Goal: Information Seeking & Learning: Learn about a topic

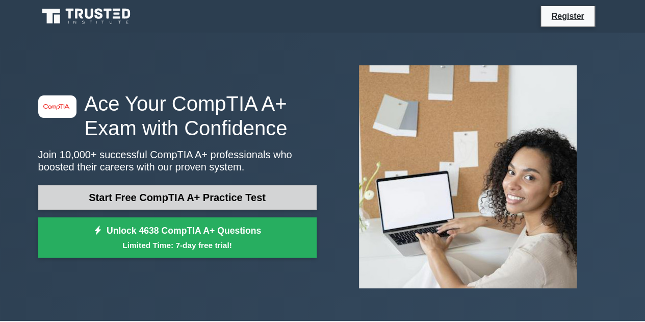
click at [250, 193] on link "Start Free CompTIA A+ Practice Test" at bounding box center [177, 197] width 278 height 24
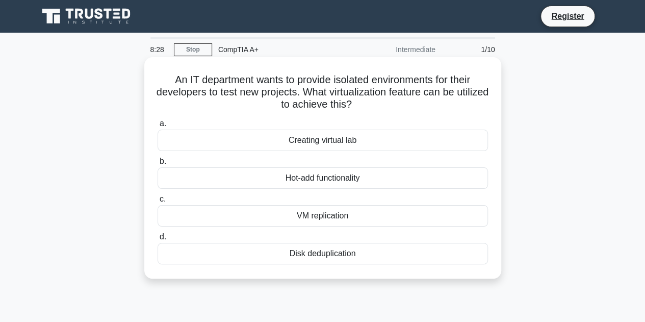
click at [391, 215] on div "VM replication" at bounding box center [322, 215] width 330 height 21
click at [157, 202] on input "c. VM replication" at bounding box center [157, 199] width 0 height 7
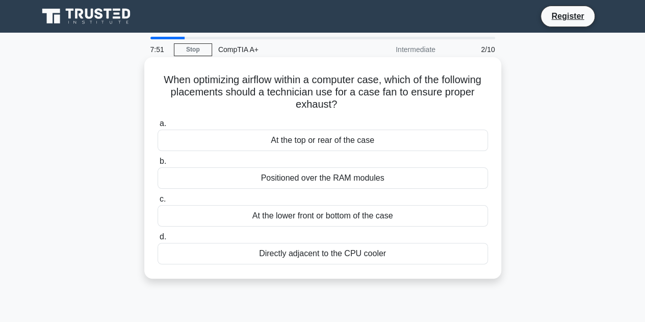
click at [457, 142] on div "At the top or rear of the case" at bounding box center [322, 139] width 330 height 21
click at [157, 127] on input "a. At the top or rear of the case" at bounding box center [157, 123] width 0 height 7
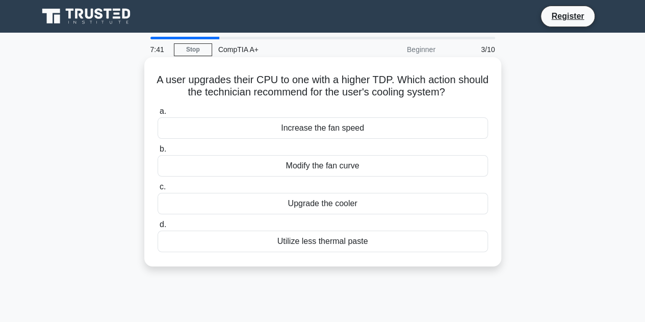
click at [437, 198] on div "Upgrade the cooler" at bounding box center [322, 203] width 330 height 21
click at [157, 190] on input "c. Upgrade the cooler" at bounding box center [157, 186] width 0 height 7
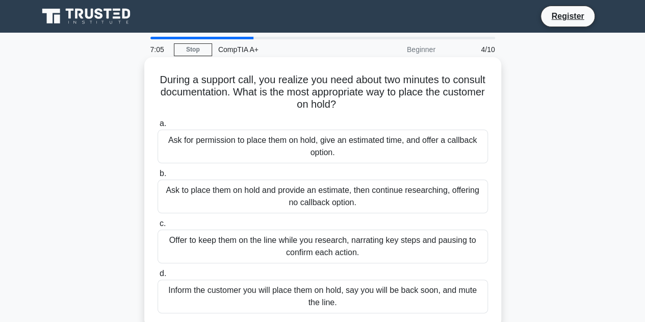
click at [426, 144] on div "Ask for permission to place them on hold, give an estimated time, and offer a c…" at bounding box center [322, 146] width 330 height 34
click at [157, 127] on input "a. Ask for permission to place them on hold, give an estimated time, and offer …" at bounding box center [157, 123] width 0 height 7
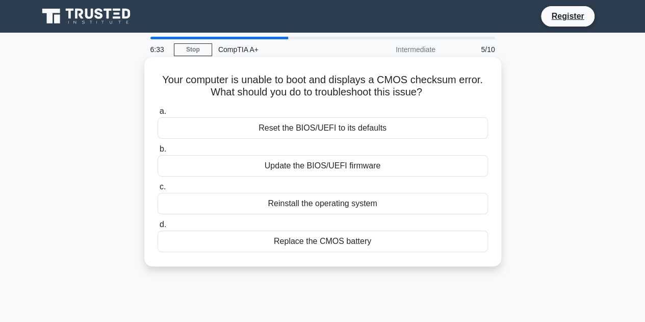
click at [375, 241] on div "Replace the CMOS battery" at bounding box center [322, 240] width 330 height 21
click at [157, 228] on input "d. Replace the CMOS battery" at bounding box center [157, 224] width 0 height 7
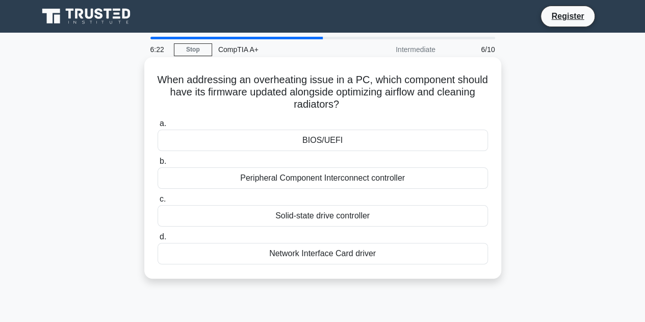
click at [393, 218] on div "Solid-state drive controller" at bounding box center [322, 215] width 330 height 21
click at [157, 202] on input "c. Solid-state drive controller" at bounding box center [157, 199] width 0 height 7
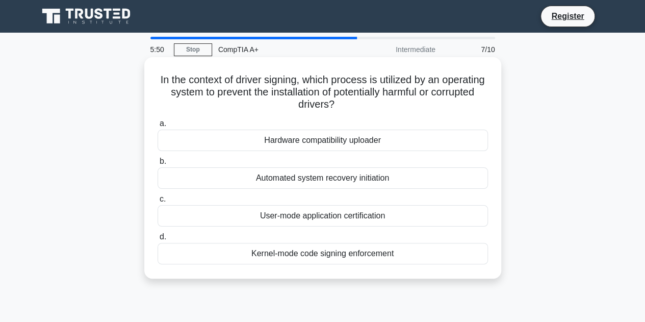
click at [368, 178] on div "Automated system recovery initiation" at bounding box center [322, 177] width 330 height 21
click at [157, 165] on input "b. Automated system recovery initiation" at bounding box center [157, 161] width 0 height 7
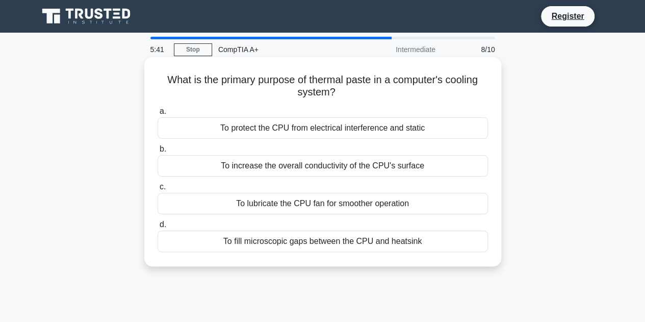
click at [372, 203] on div "To lubricate the CPU fan for smoother operation" at bounding box center [322, 203] width 330 height 21
click at [157, 190] on input "c. To lubricate the CPU fan for smoother operation" at bounding box center [157, 186] width 0 height 7
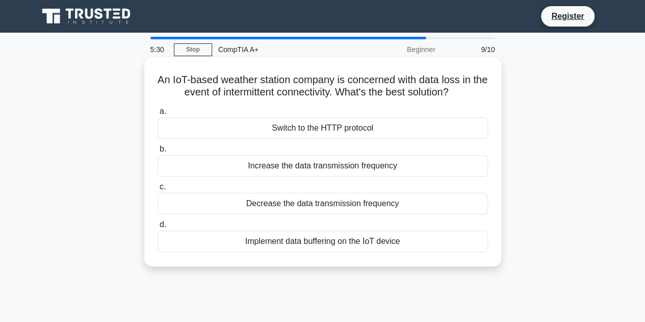
click at [377, 245] on div "Implement data buffering on the IoT device" at bounding box center [322, 240] width 330 height 21
click at [157, 228] on input "d. Implement data buffering on the IoT device" at bounding box center [157, 224] width 0 height 7
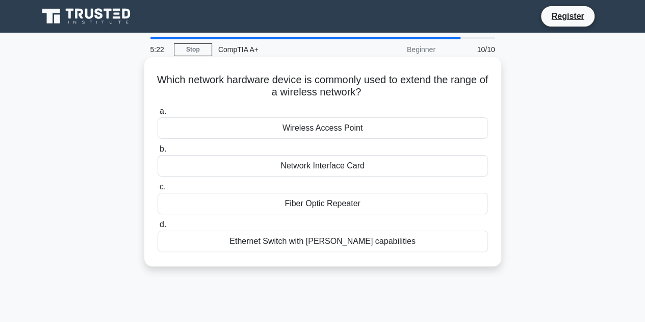
click at [395, 124] on div "Wireless Access Point" at bounding box center [322, 127] width 330 height 21
click at [157, 115] on input "a. Wireless Access Point" at bounding box center [157, 111] width 0 height 7
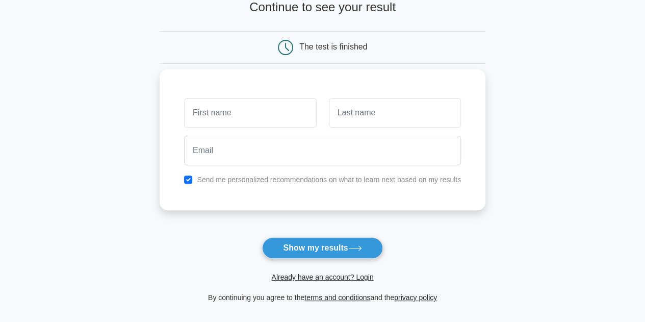
scroll to position [71, 0]
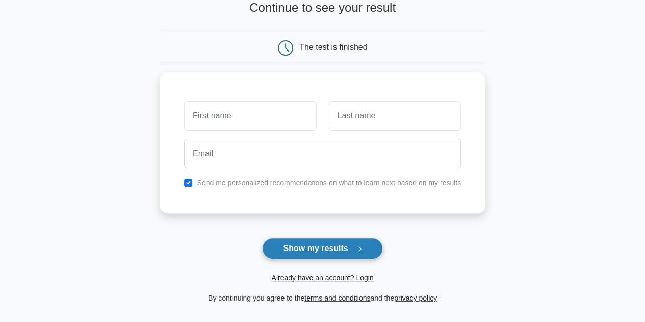
click at [351, 247] on icon at bounding box center [355, 249] width 14 height 6
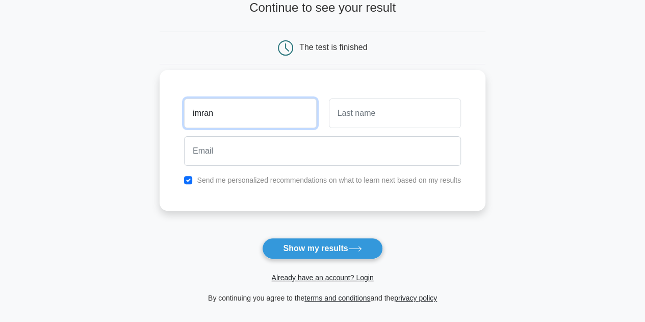
type input "imran"
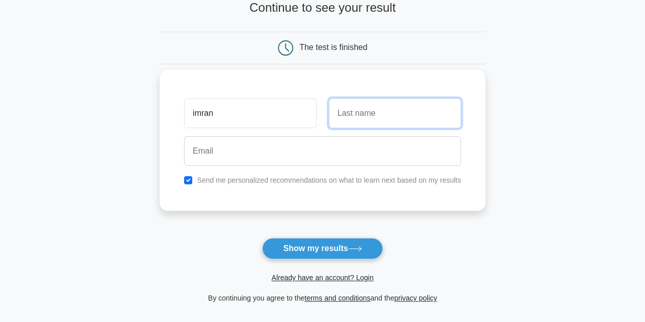
click at [389, 115] on input "text" at bounding box center [395, 113] width 132 height 30
type input "sahrol"
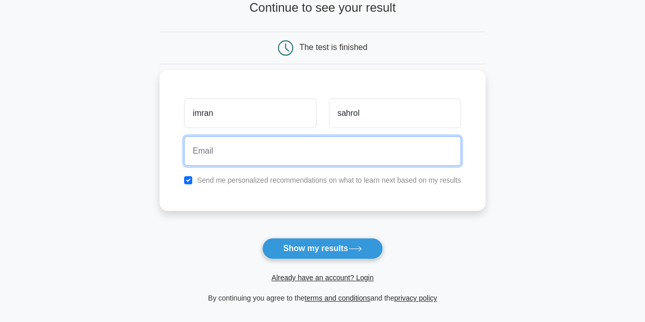
click at [334, 146] on input "email" at bounding box center [322, 151] width 277 height 30
type input "skssde12@gmail.com"
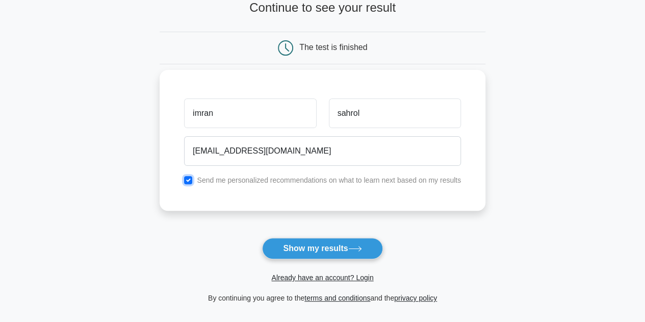
click at [191, 181] on input "checkbox" at bounding box center [188, 180] width 8 height 8
checkbox input "false"
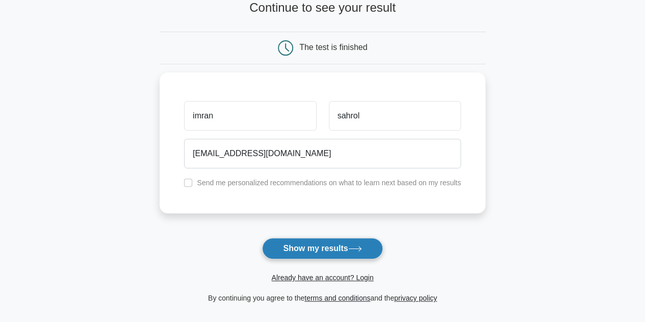
click at [308, 249] on button "Show my results" at bounding box center [322, 247] width 120 height 21
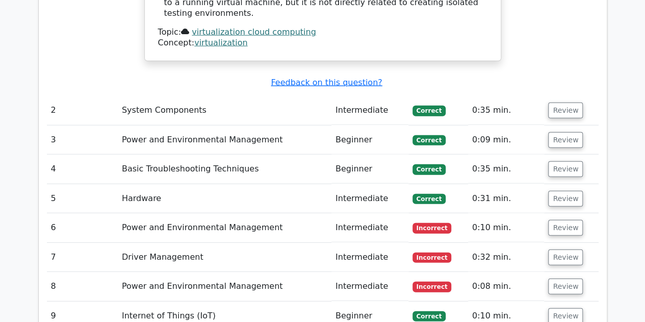
scroll to position [1241, 0]
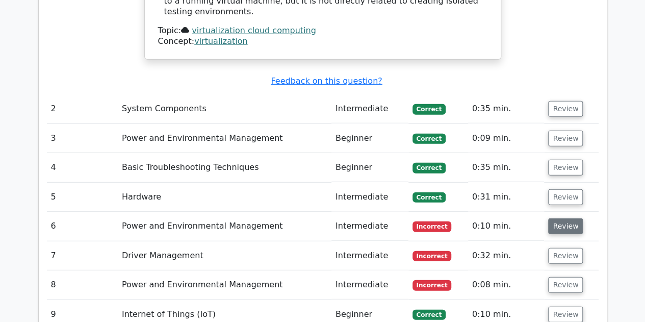
click at [561, 218] on button "Review" at bounding box center [565, 226] width 35 height 16
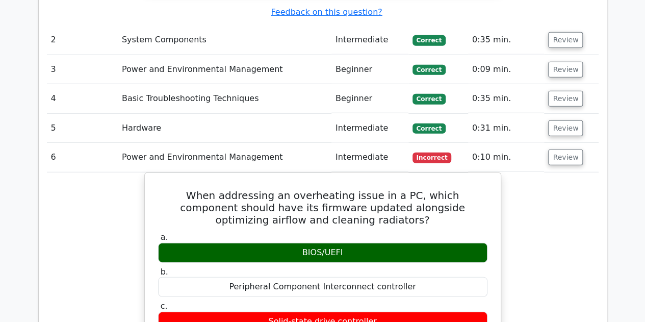
scroll to position [1308, 0]
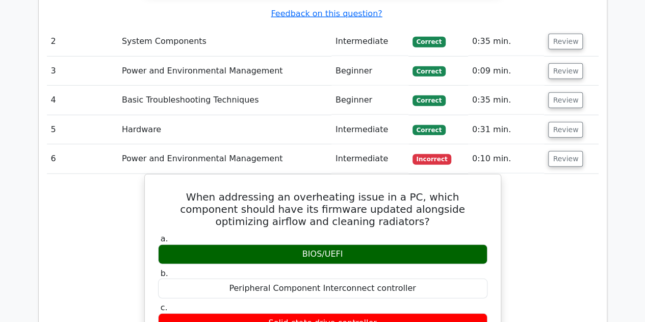
click at [606, 97] on div "Question Analysis Question # Topic Difficulty Result Time Spent Action 1 Virtua…" at bounding box center [322, 140] width 569 height 1315
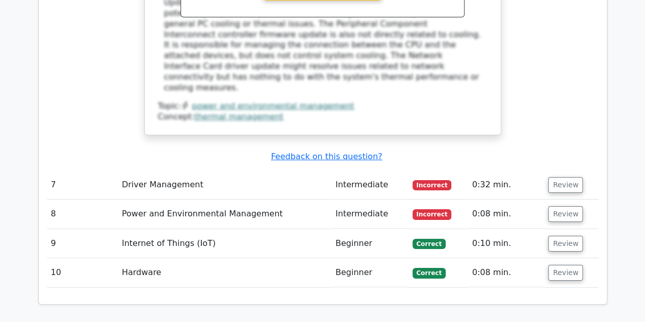
scroll to position [1802, 0]
click at [559, 176] on button "Review" at bounding box center [565, 184] width 35 height 16
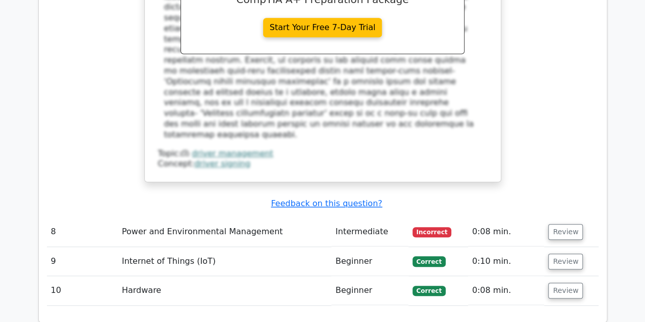
scroll to position [2311, 0]
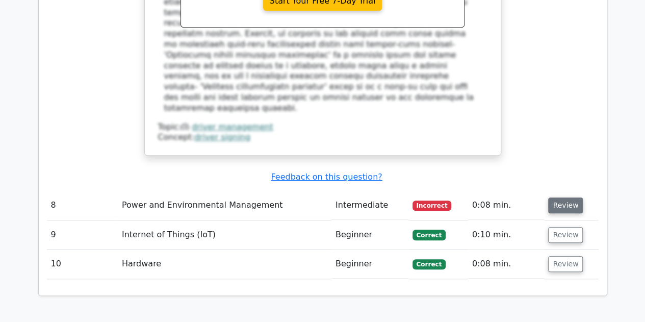
click at [567, 197] on button "Review" at bounding box center [565, 205] width 35 height 16
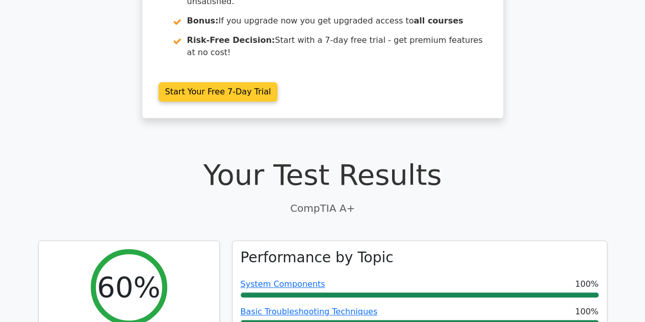
scroll to position [165, 0]
